Goal: Contribute content

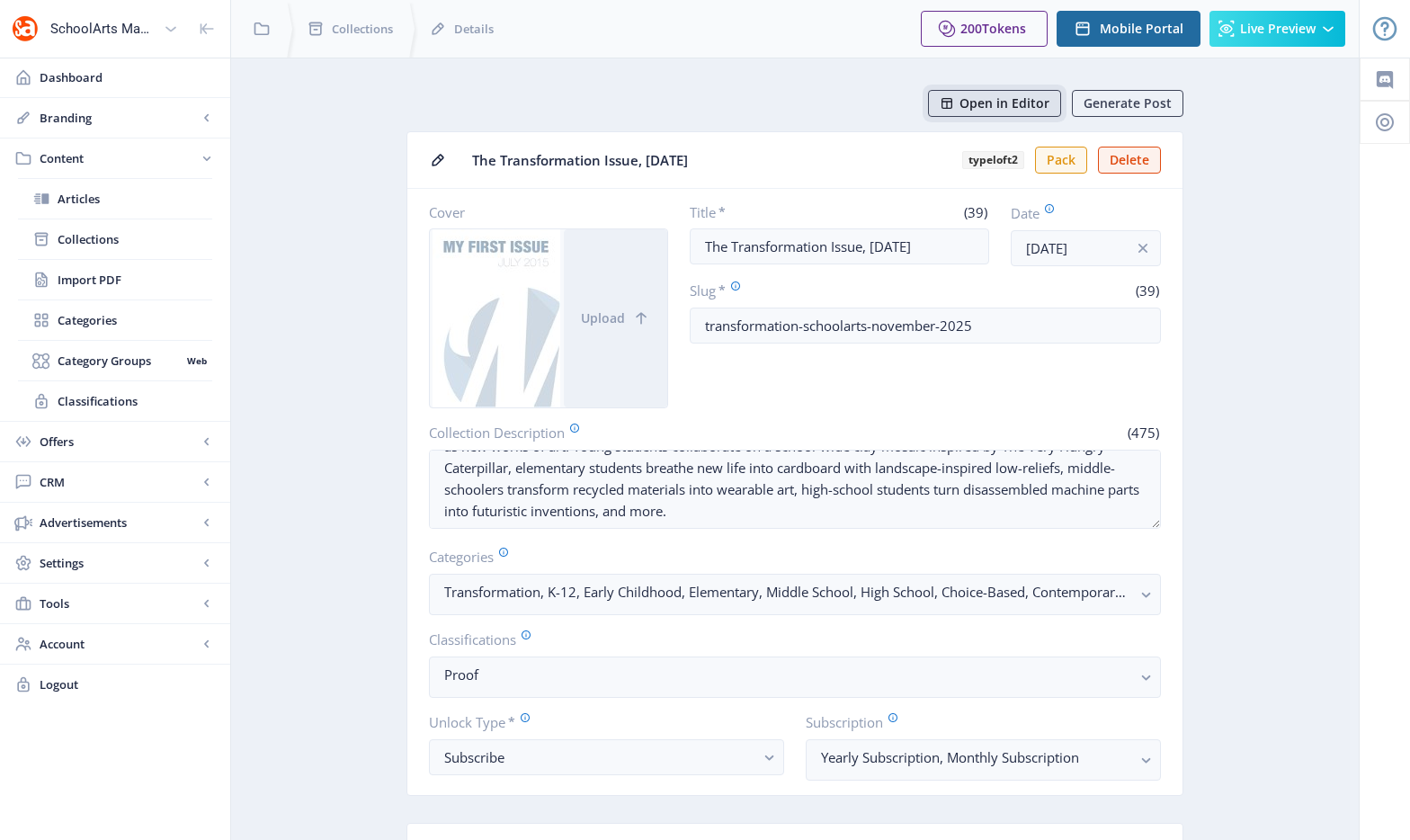
scroll to position [43, 0]
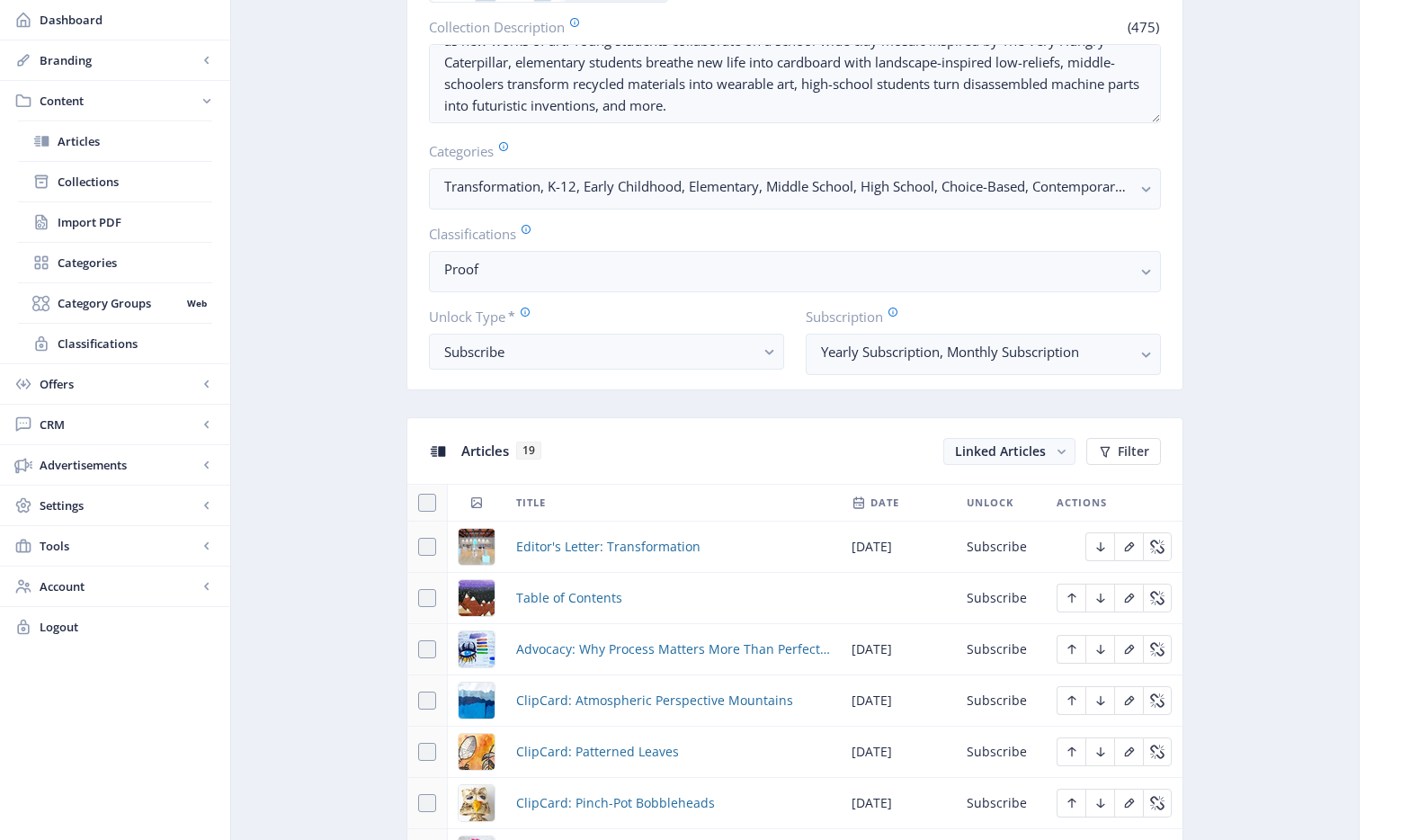
scroll to position [808, 0]
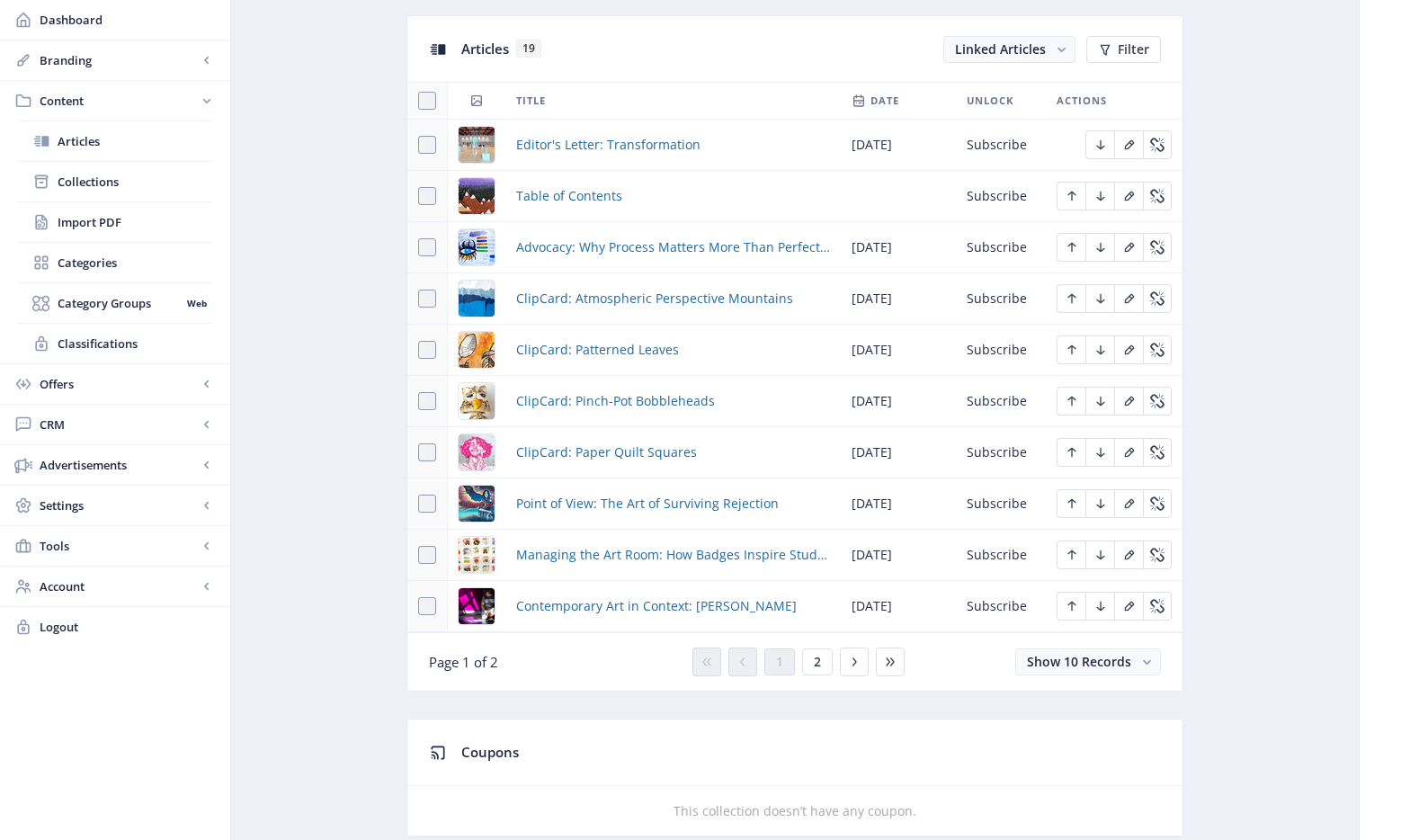
click at [486, 246] on img at bounding box center [476, 248] width 36 height 36
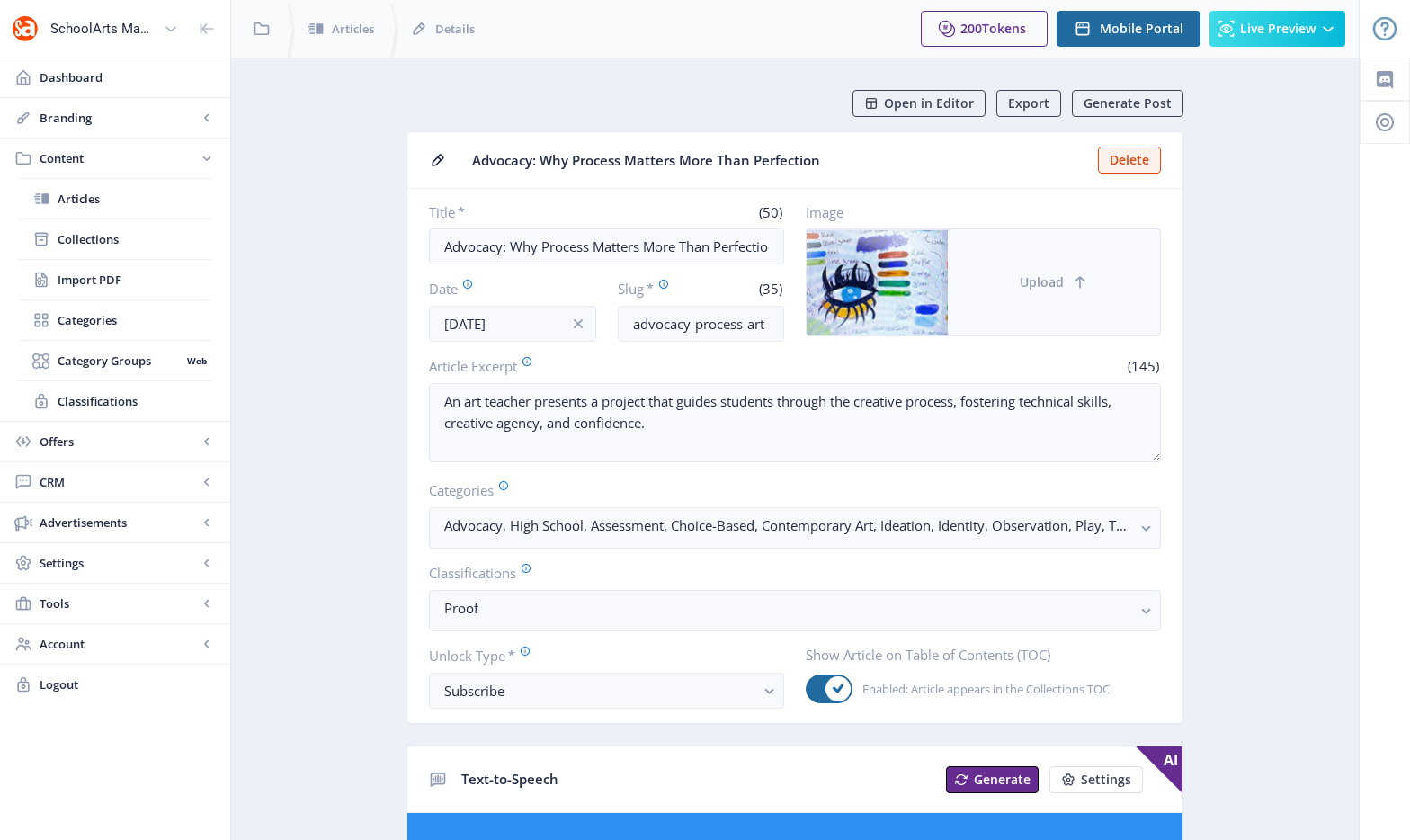
click at [1058, 256] on button "Upload" at bounding box center [1054, 282] width 212 height 106
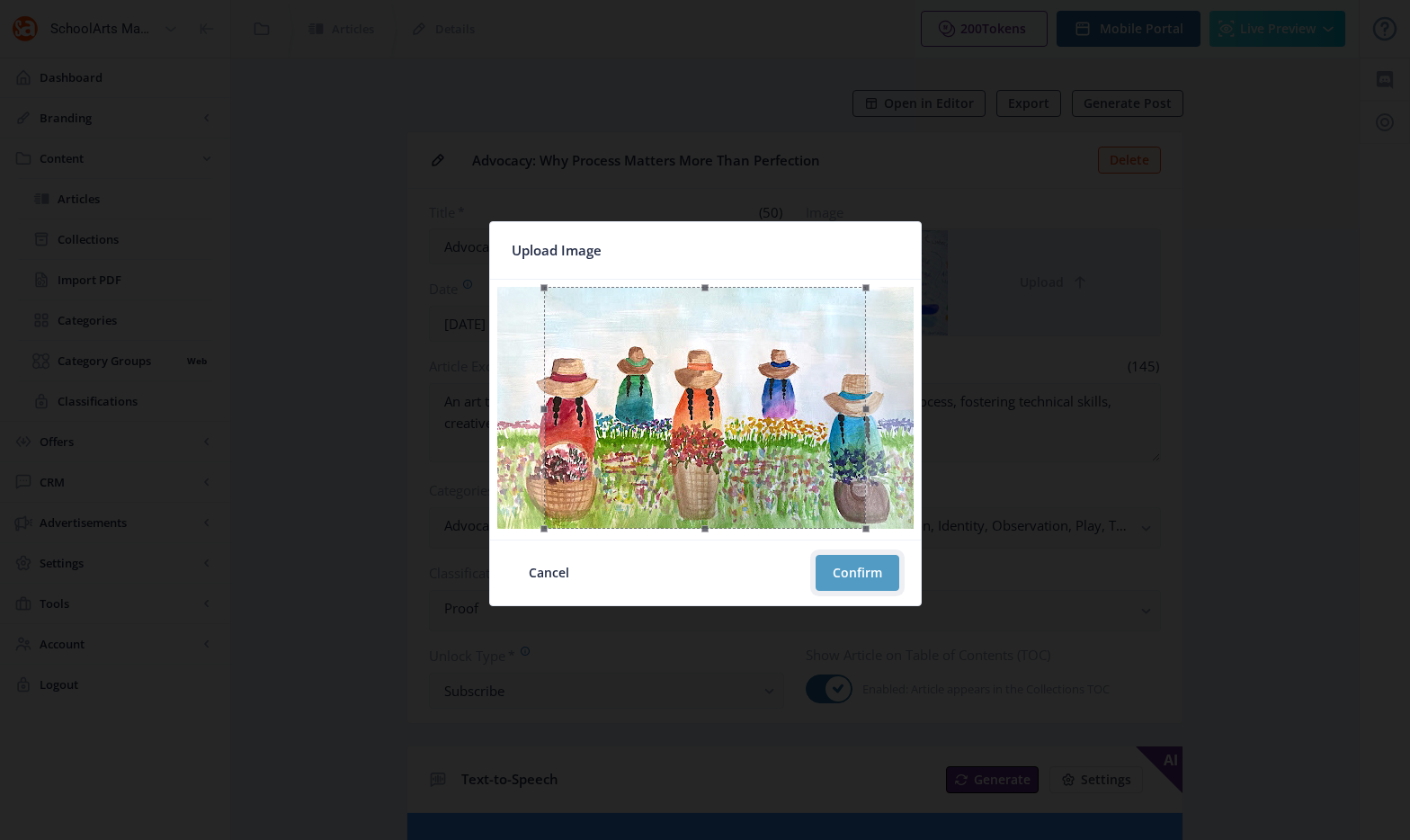
click at [866, 568] on button "Confirm" at bounding box center [857, 572] width 84 height 36
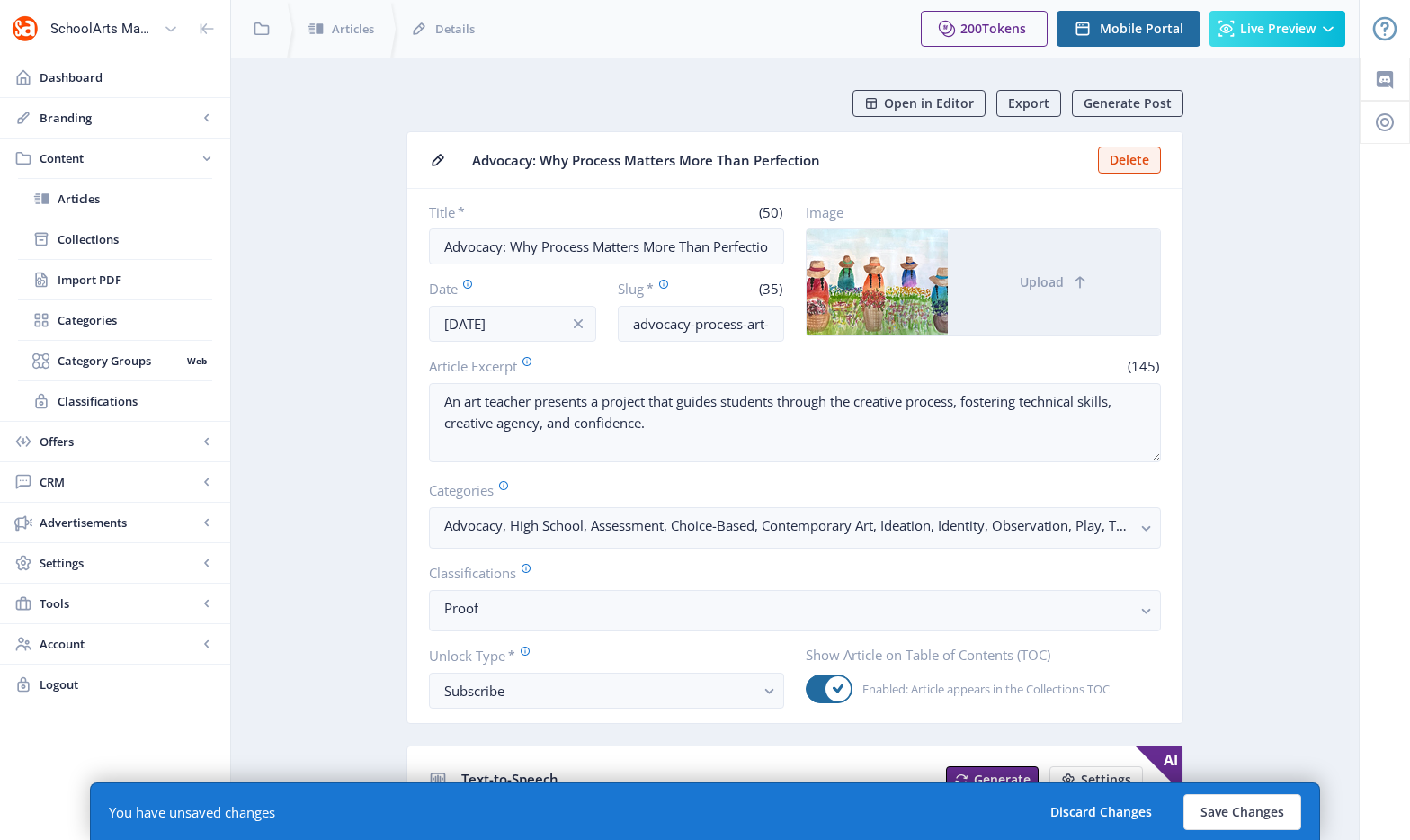
click at [1232, 797] on button "Save Changes" at bounding box center [1242, 812] width 118 height 36
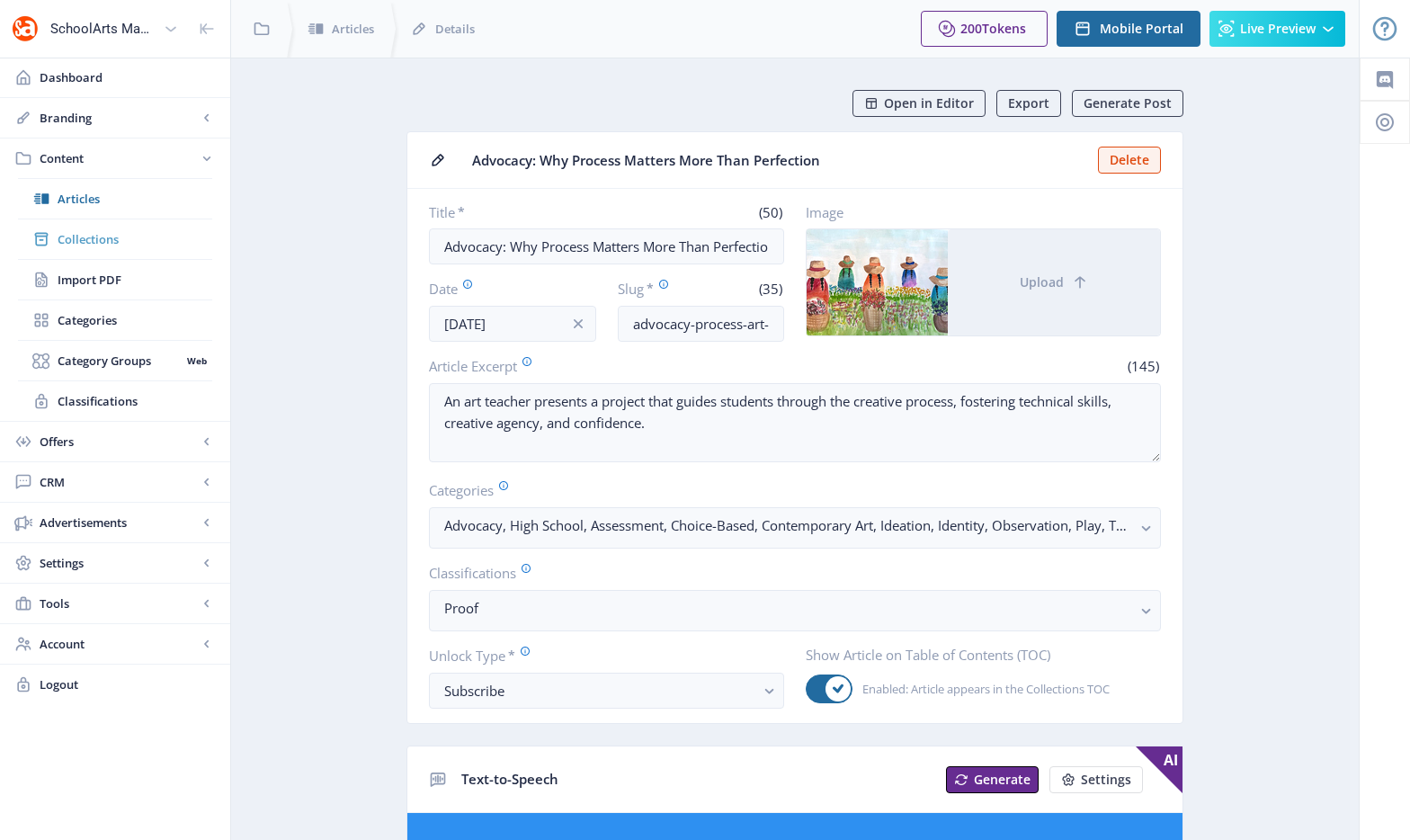
click at [159, 230] on span "Collections" at bounding box center [134, 239] width 154 height 18
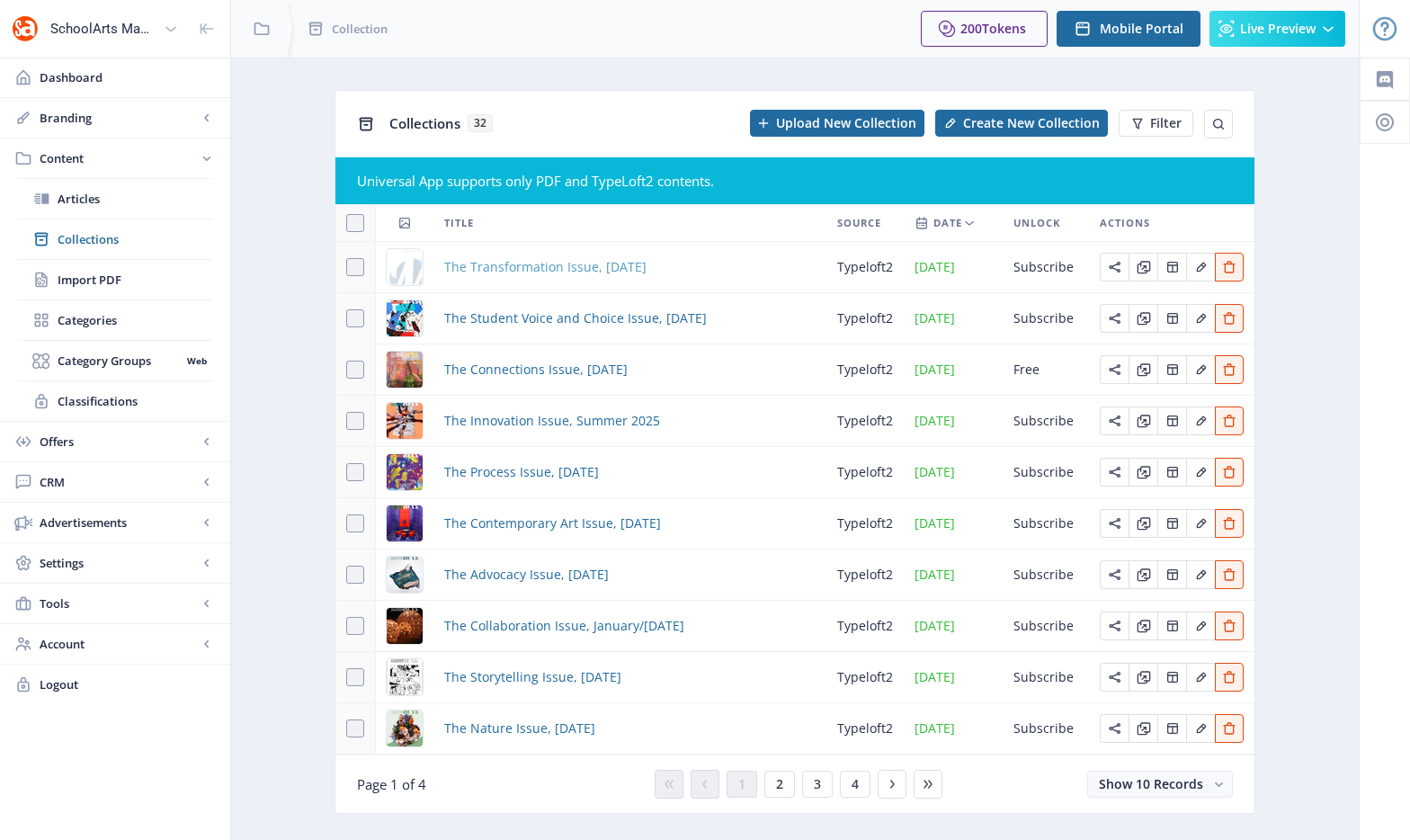
click at [494, 267] on span "The Transformation Issue, [DATE]" at bounding box center [545, 267] width 202 height 22
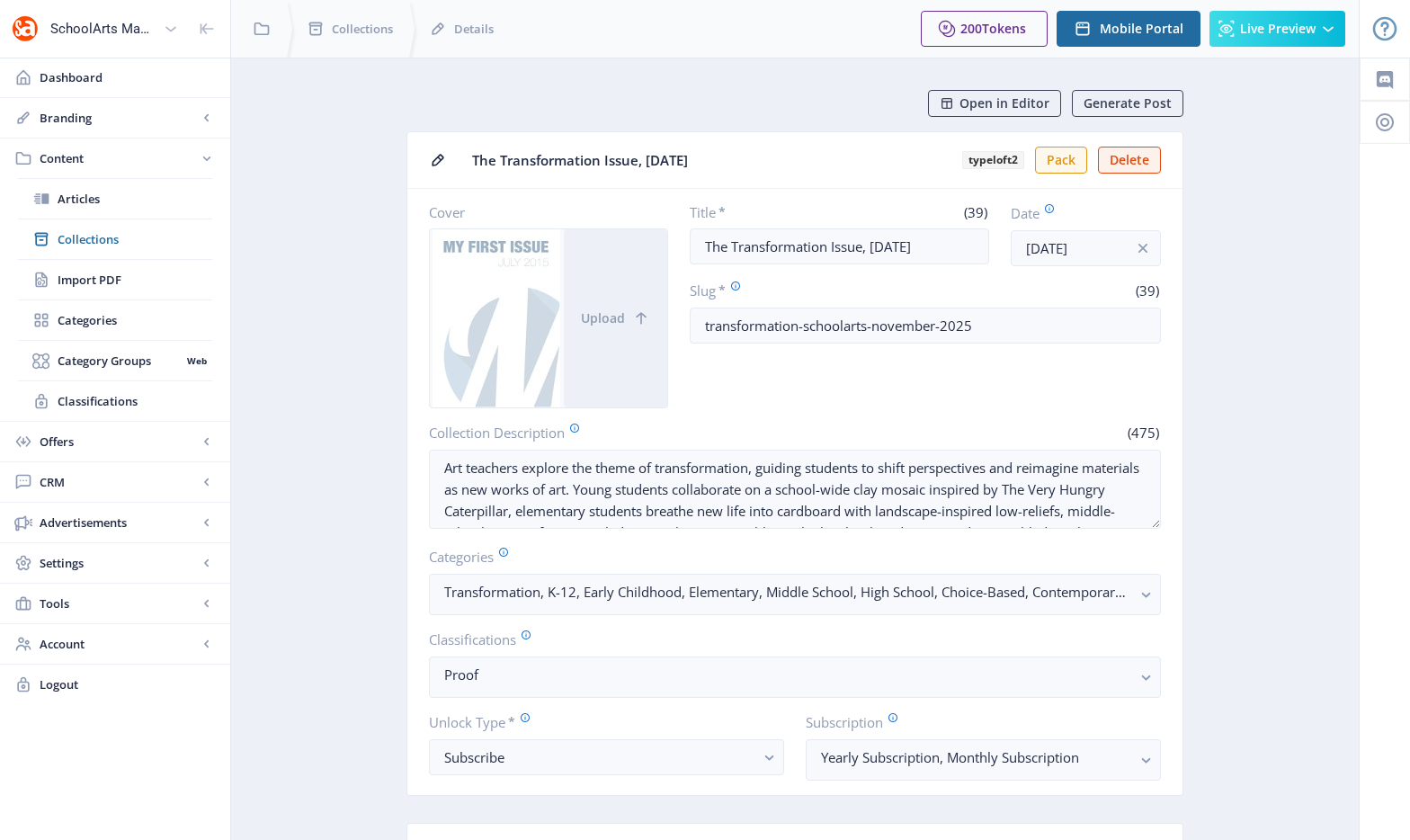
click at [868, 421] on nb-card-body "Cover Upload Title * (39) The Transformation Issue, [DATE] Date [DATE] Slug * (…" at bounding box center [796, 491] width 776 height 606
